Goal: Navigation & Orientation: Find specific page/section

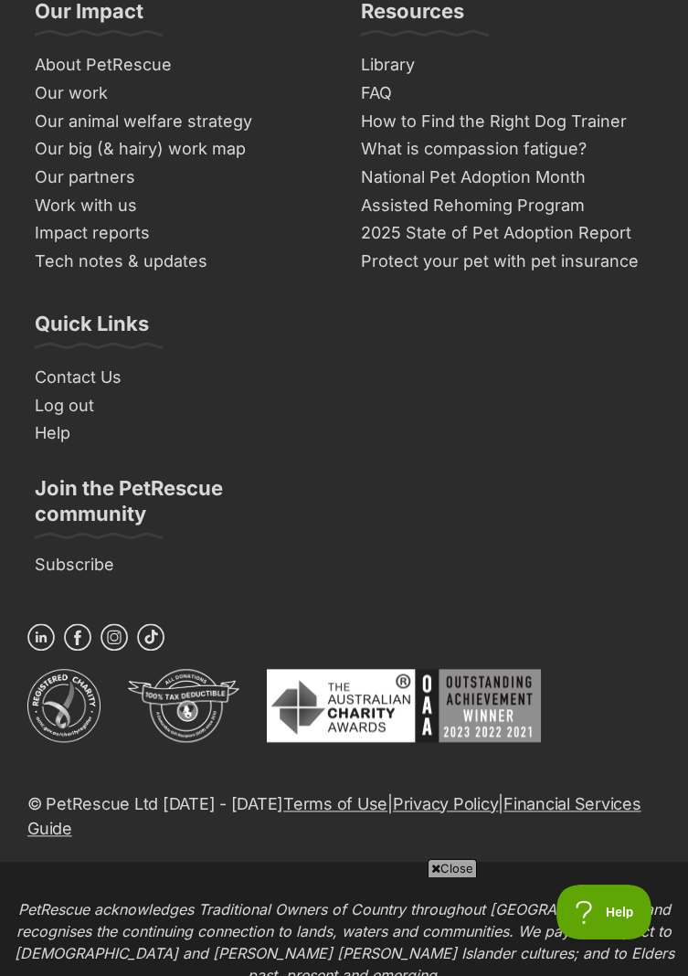
scroll to position [15204, 0]
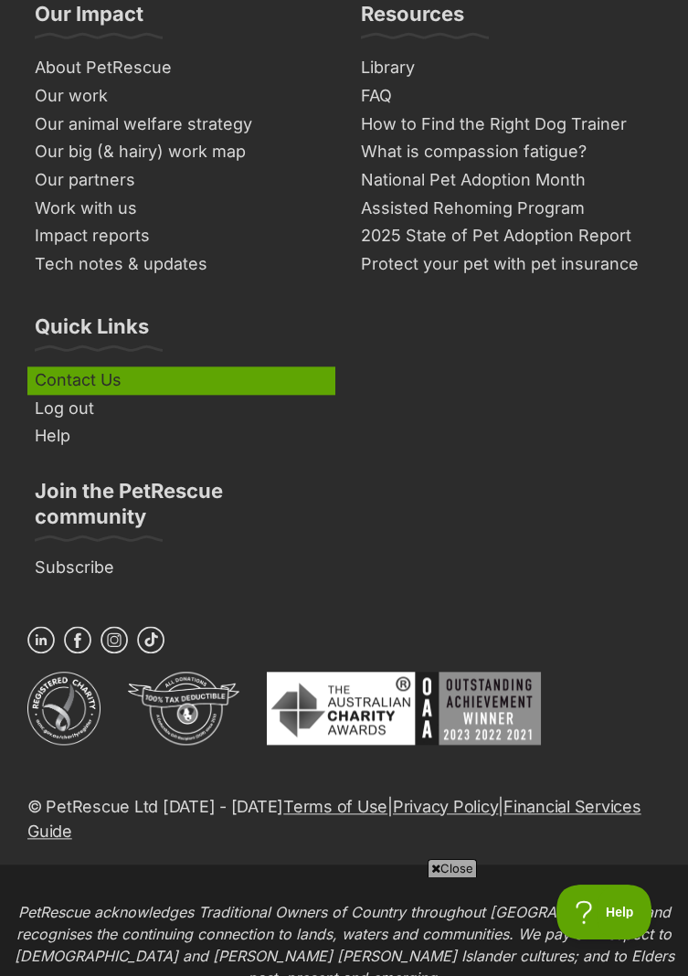
click at [90, 378] on link "Contact Us" at bounding box center [181, 380] width 308 height 28
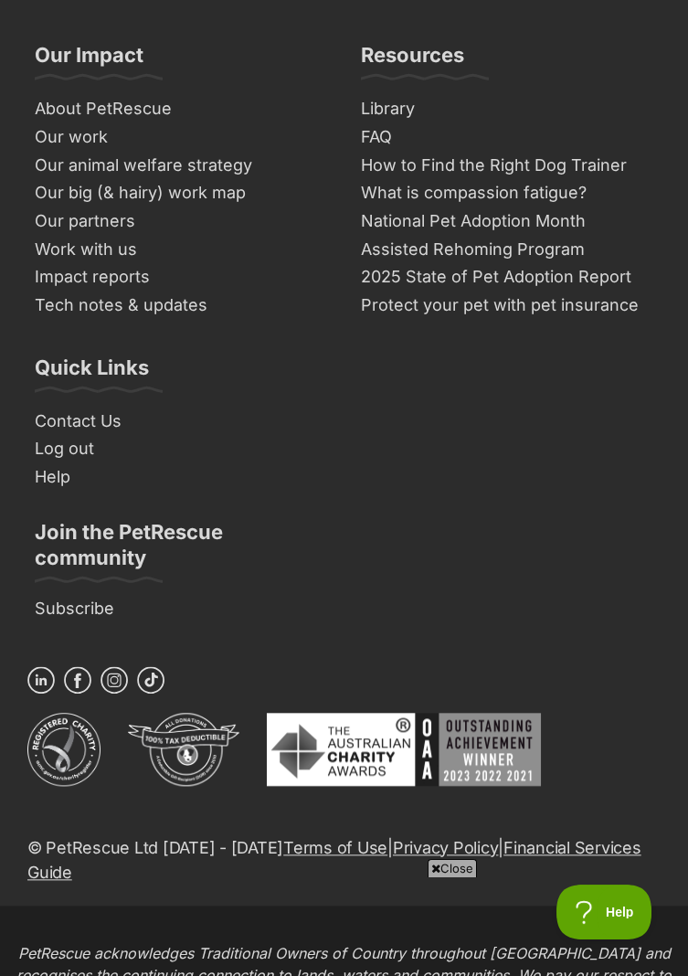
scroll to position [3212, 0]
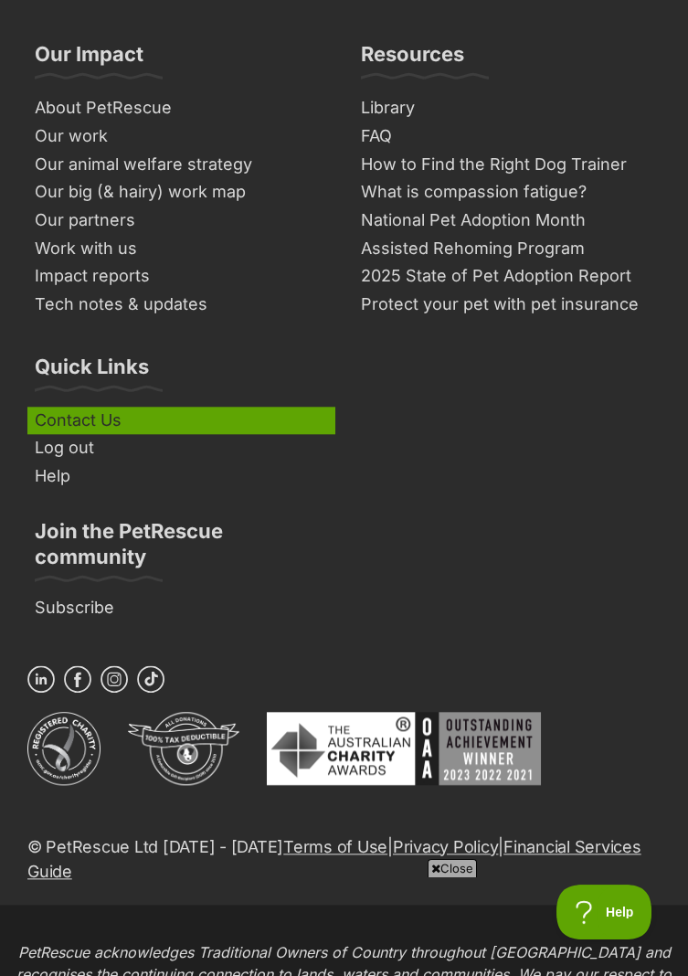
click at [114, 406] on link "Contact Us" at bounding box center [181, 420] width 308 height 28
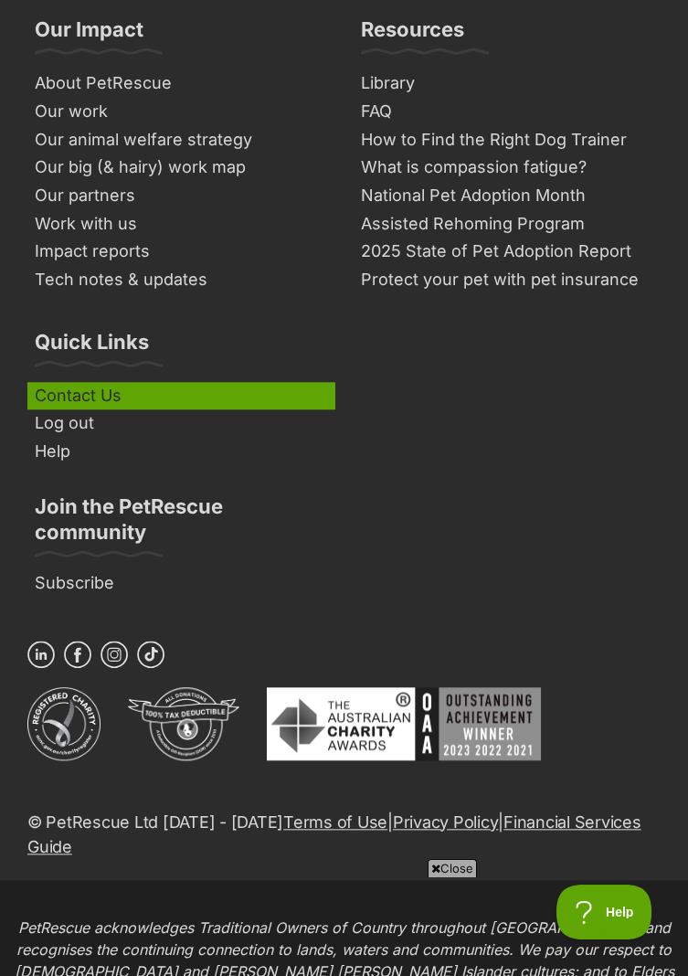
scroll to position [3261, 0]
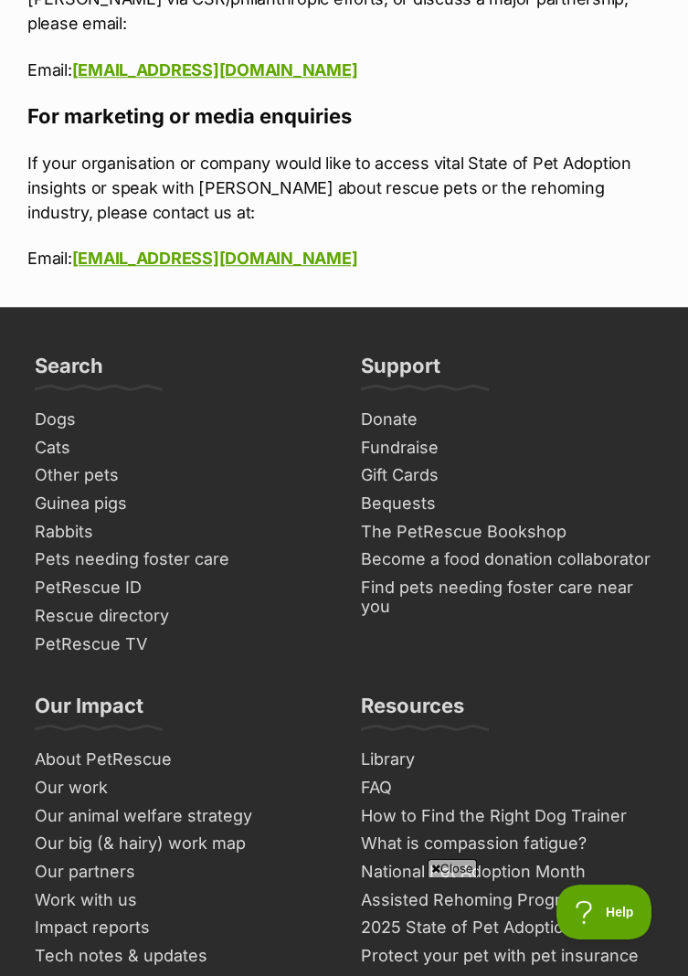
scroll to position [2570, 0]
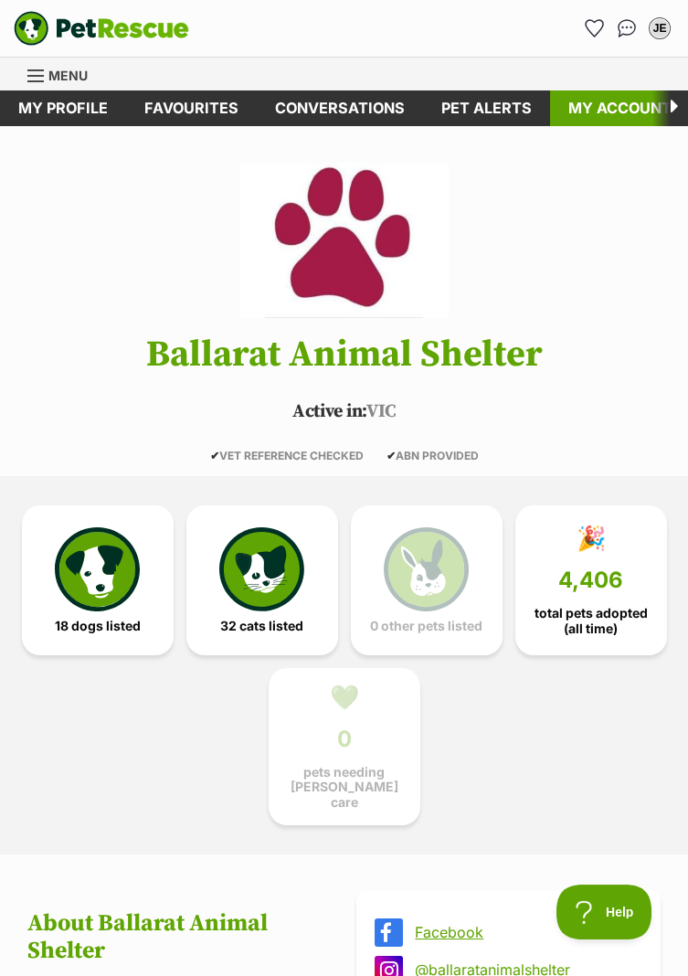
click at [621, 105] on link "My account" at bounding box center [620, 108] width 140 height 36
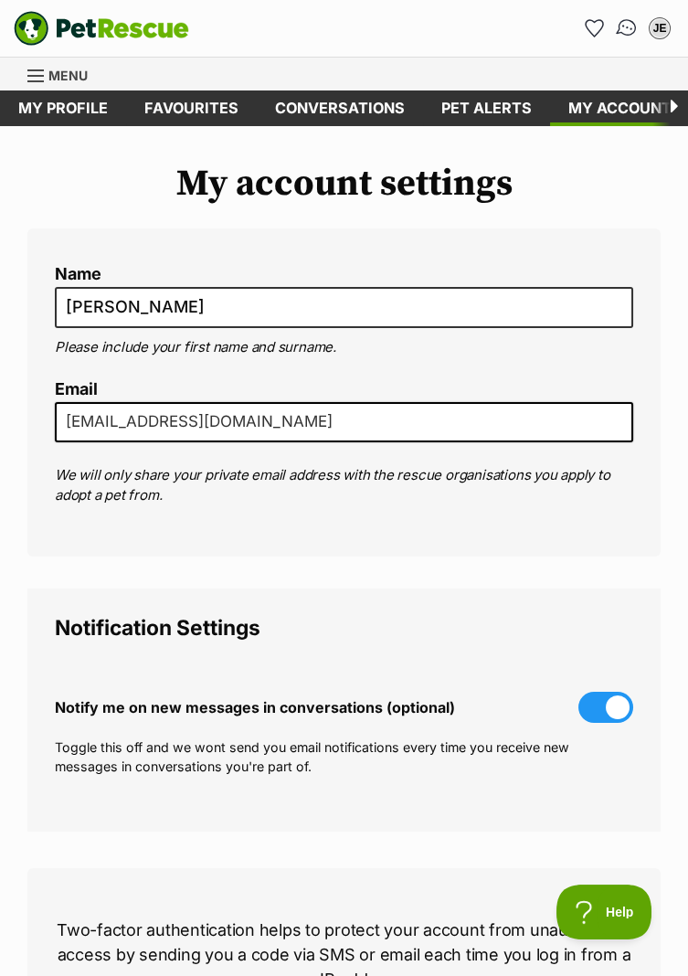
click at [628, 16] on link "Conversations" at bounding box center [625, 27] width 37 height 37
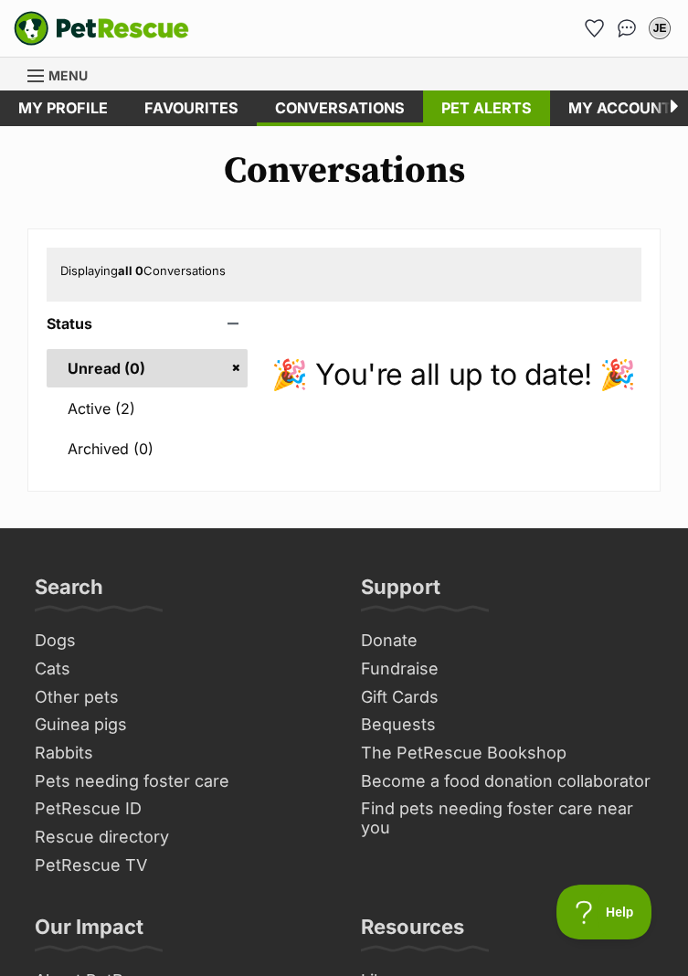
click at [497, 105] on link "Pet alerts" at bounding box center [486, 108] width 127 height 36
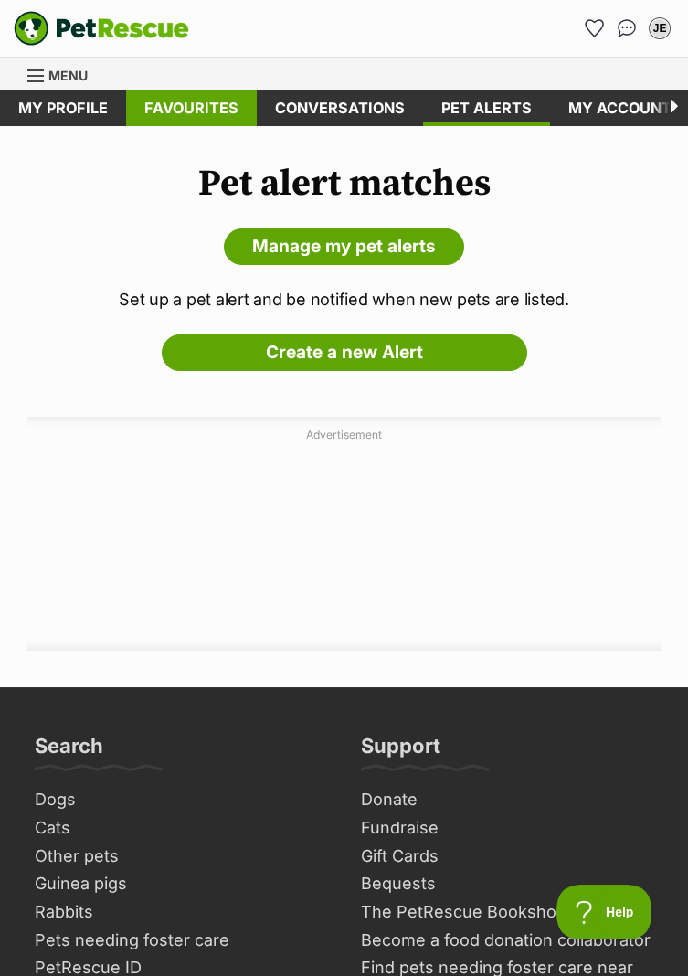
click at [185, 111] on link "Favourites" at bounding box center [191, 108] width 131 height 36
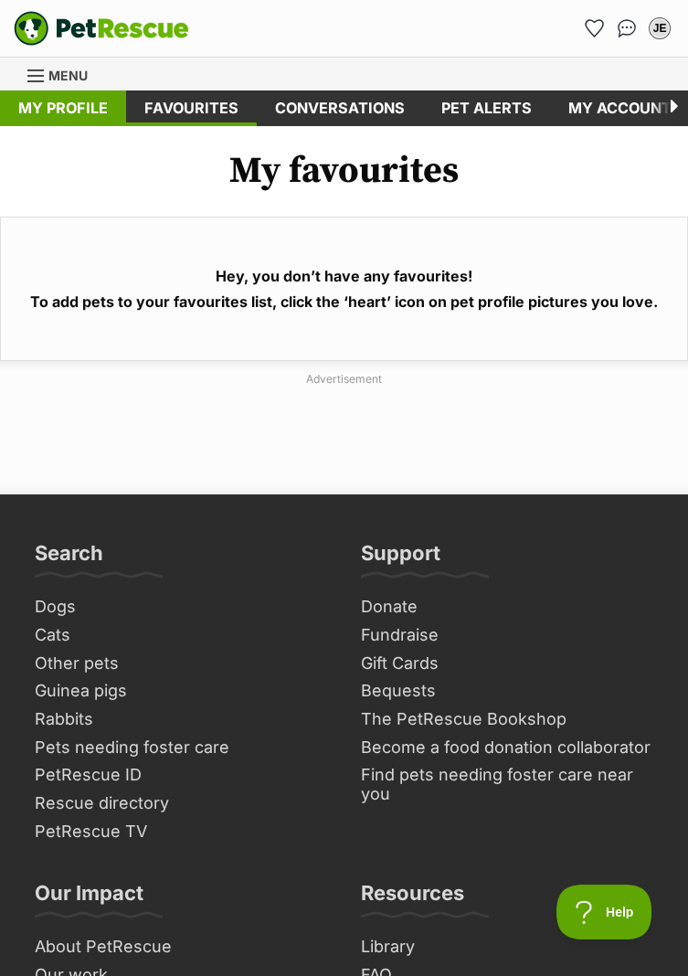
click at [48, 117] on link "My profile" at bounding box center [63, 108] width 126 height 36
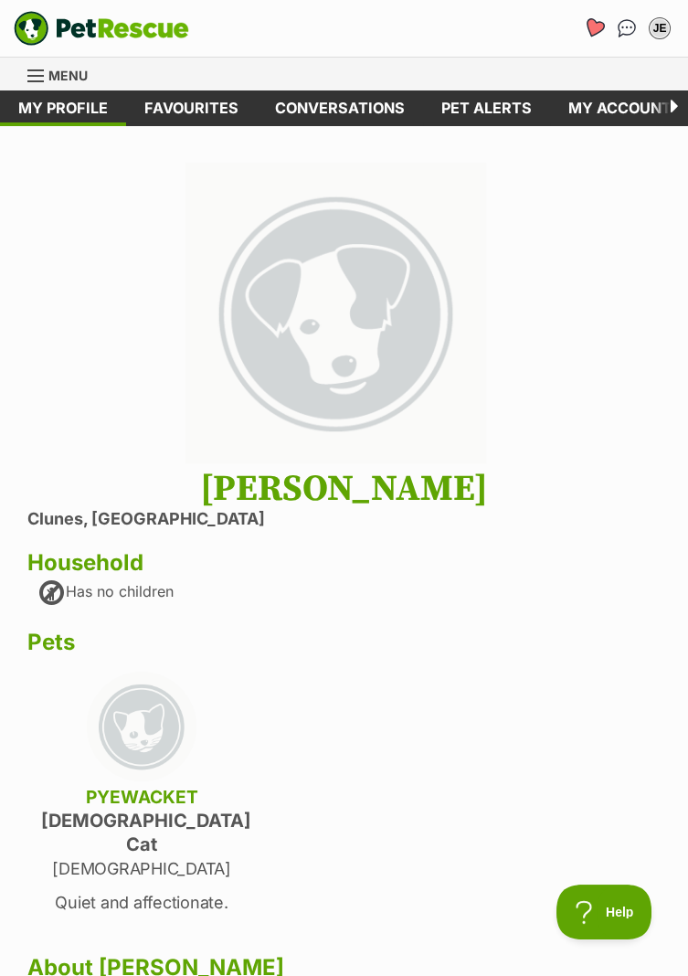
click at [592, 24] on icon "Favourites" at bounding box center [594, 27] width 22 height 21
